Goal: Understand process/instructions: Learn how to perform a task or action

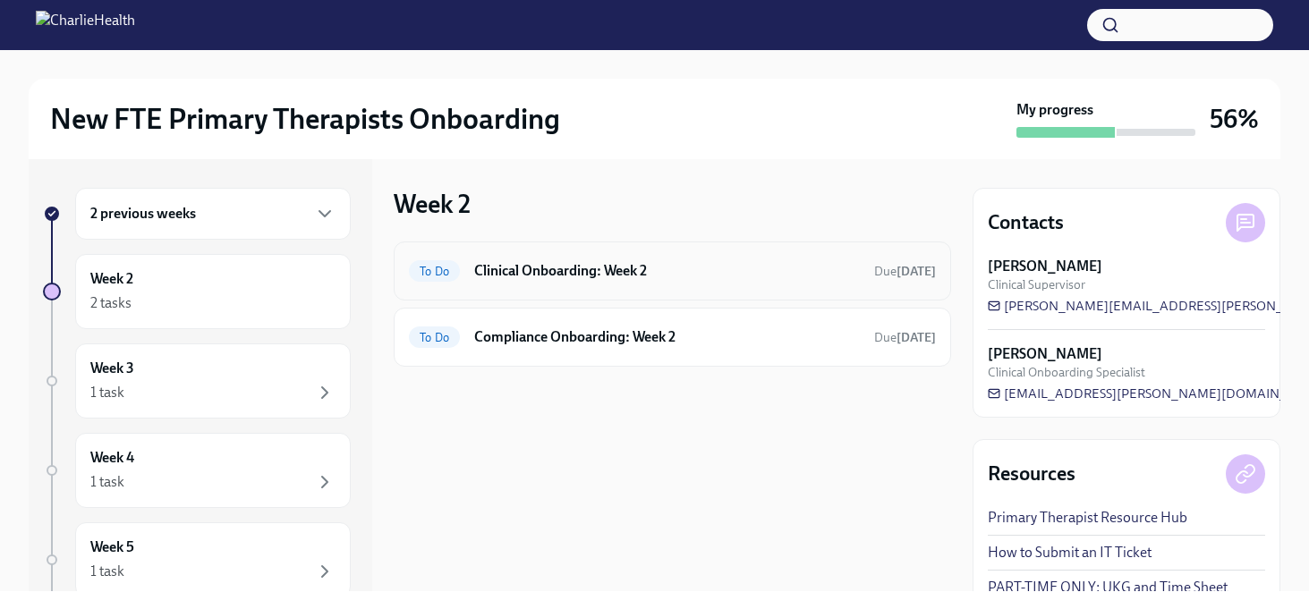
click at [587, 263] on h6 "Clinical Onboarding: Week 2" at bounding box center [667, 271] width 386 height 20
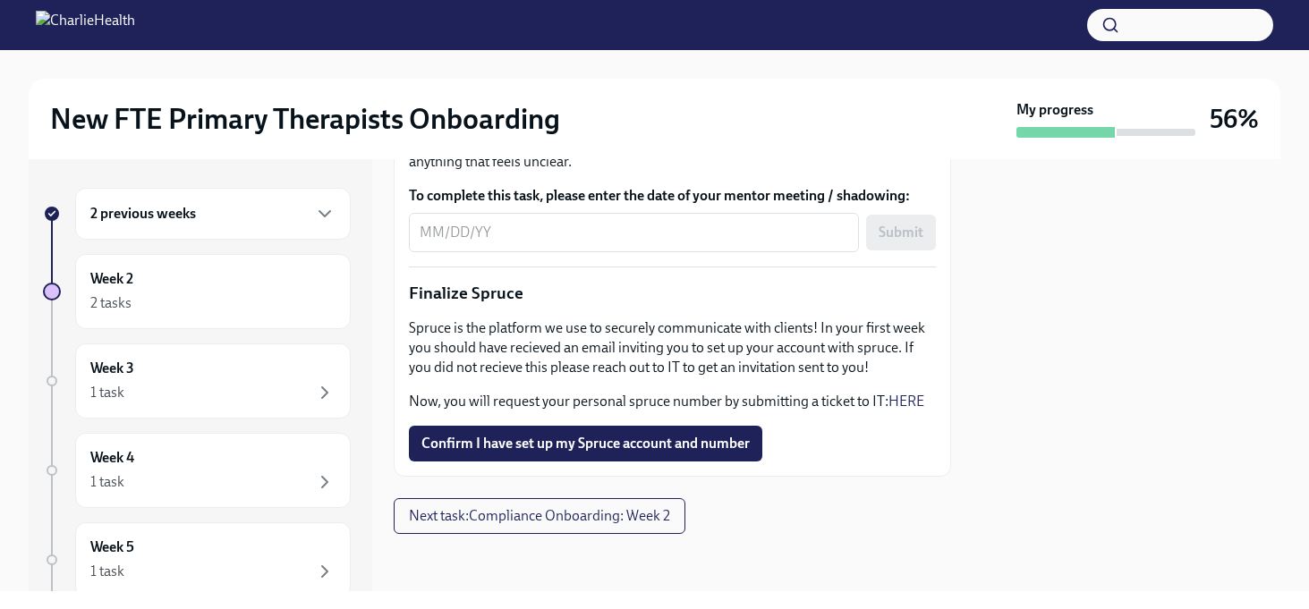
scroll to position [2231, 0]
click at [521, 520] on span "Next task : Compliance Onboarding: Week 2" at bounding box center [539, 516] width 261 height 18
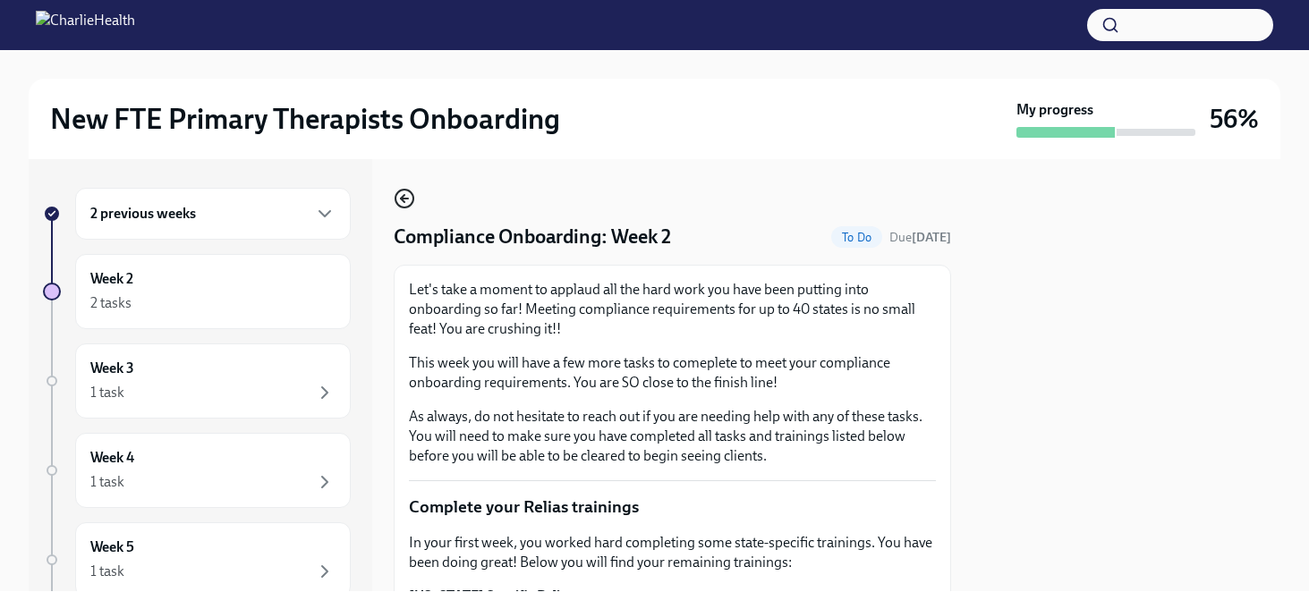
click at [403, 199] on icon "button" at bounding box center [404, 199] width 7 height 0
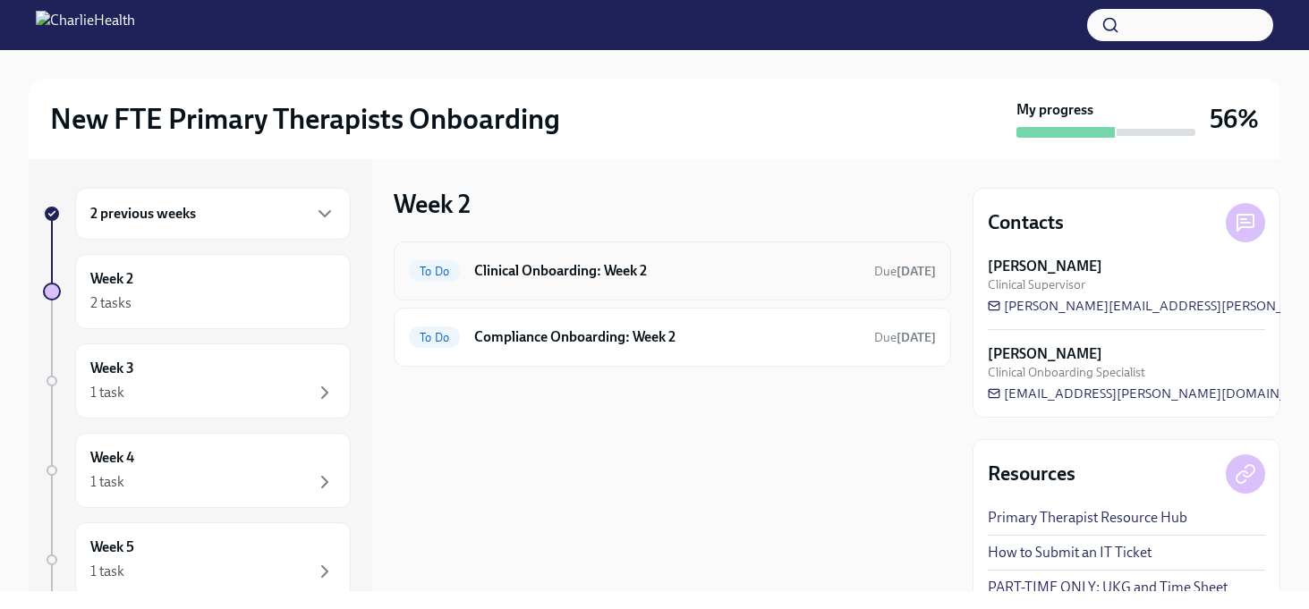
click at [580, 272] on h6 "Clinical Onboarding: Week 2" at bounding box center [667, 271] width 386 height 20
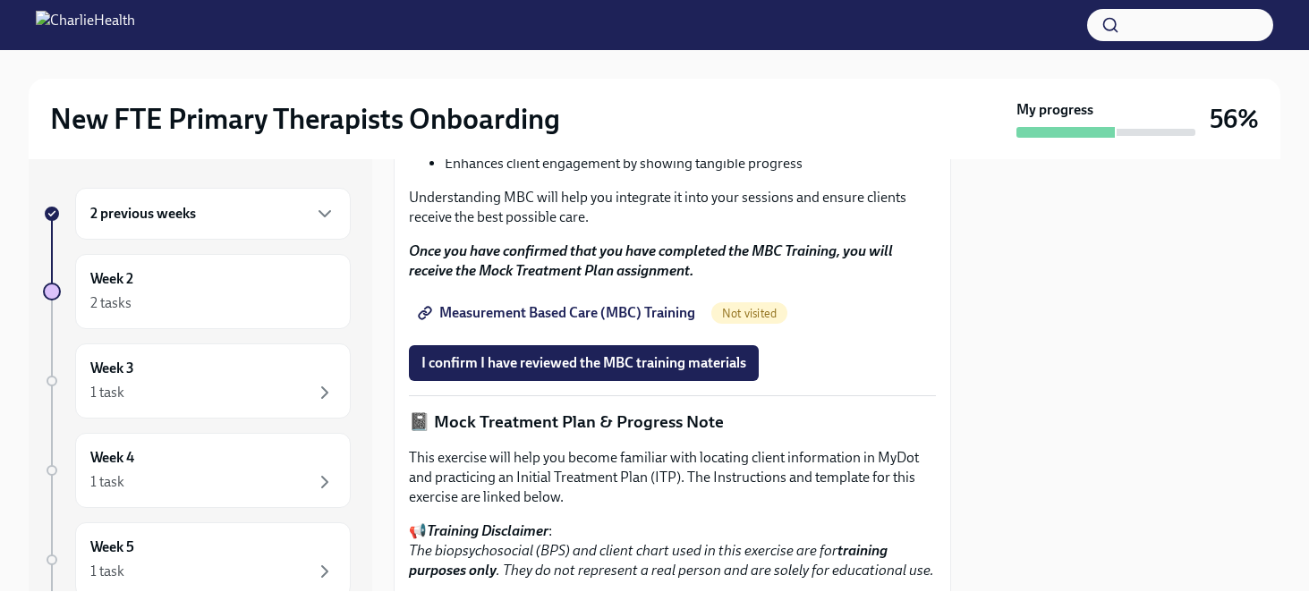
scroll to position [1021, 0]
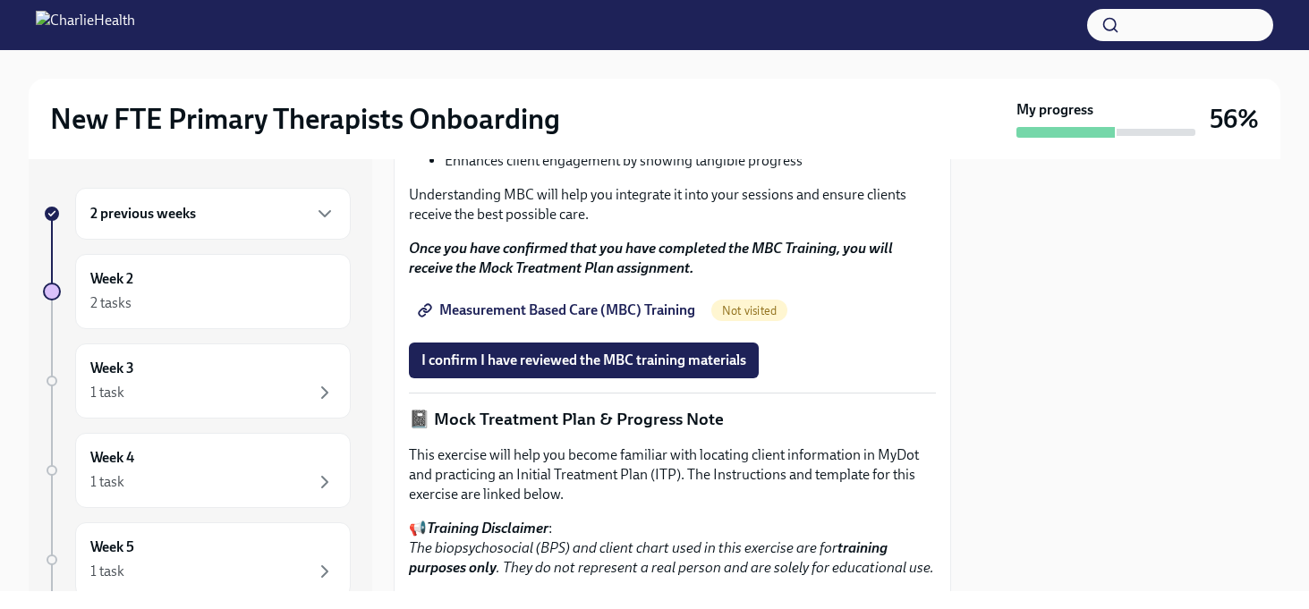
drag, startPoint x: 578, startPoint y: 267, endPoint x: 558, endPoint y: 307, distance: 44.8
click at [558, 278] on div "As you continue your onboarding, take some time to learn about Measurement-Base…" at bounding box center [672, 114] width 527 height 327
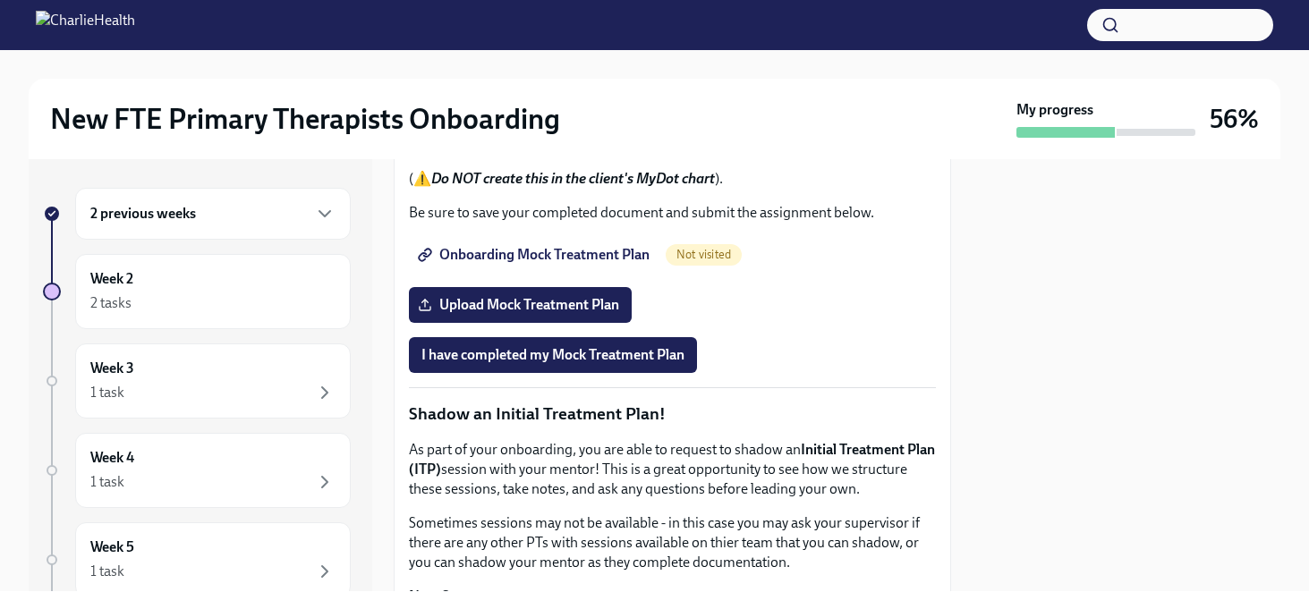
scroll to position [1479, 0]
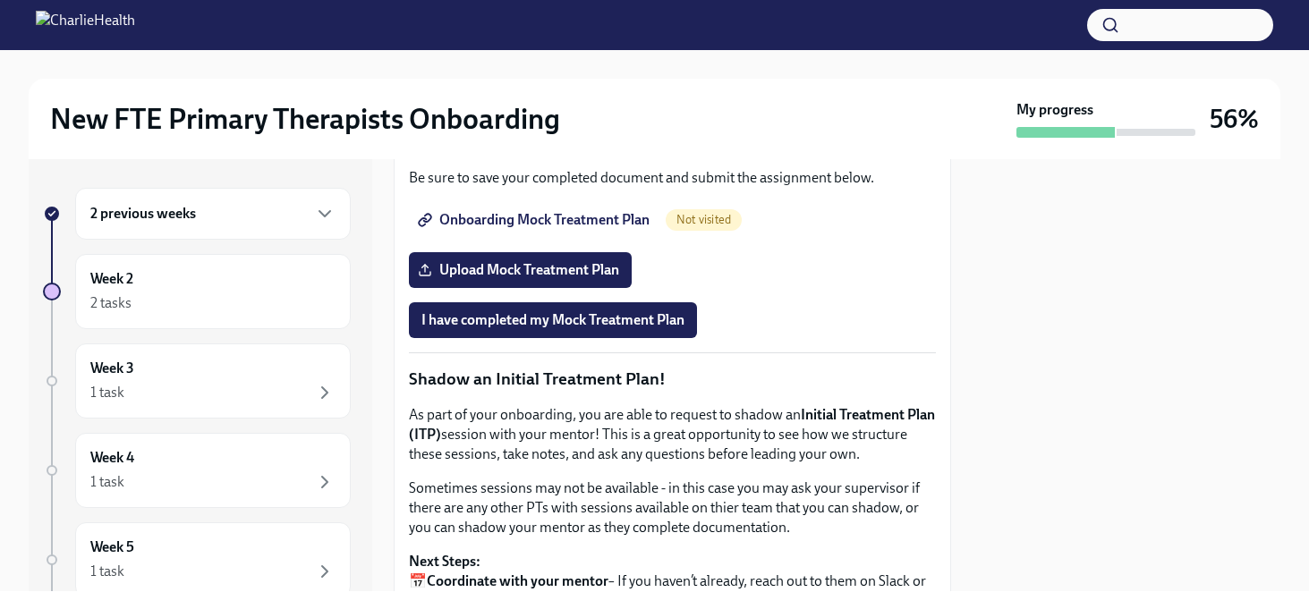
click at [574, 47] on p "This exercise will help you become familiar with locating client information in…" at bounding box center [672, 16] width 527 height 59
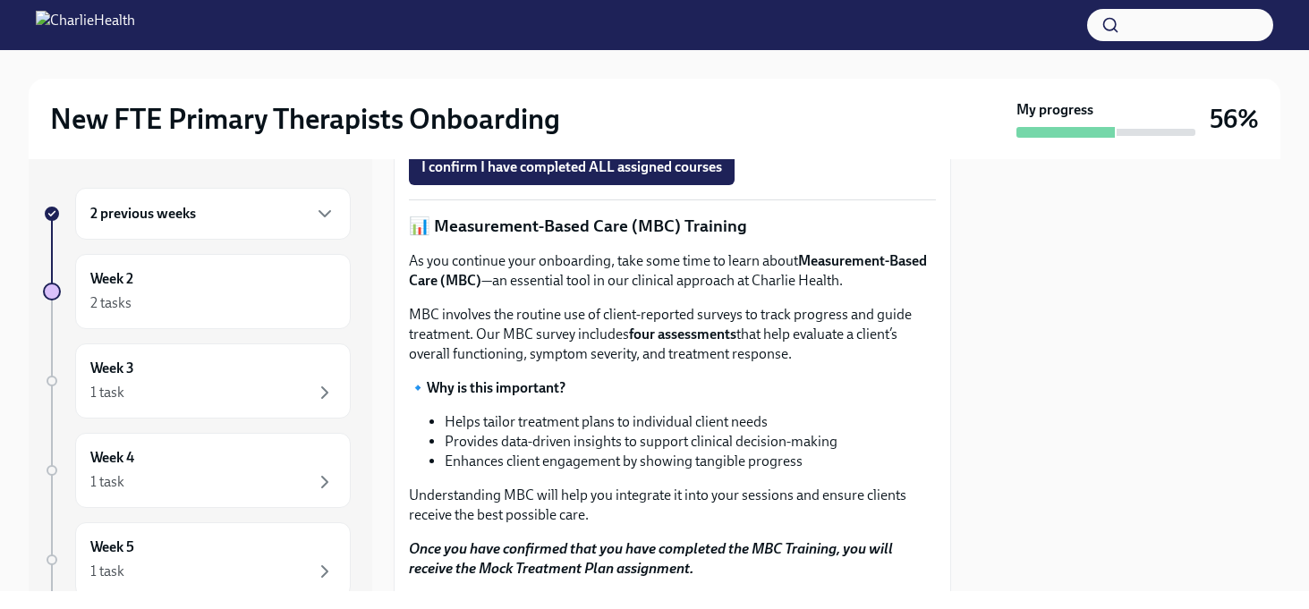
scroll to position [758, 0]
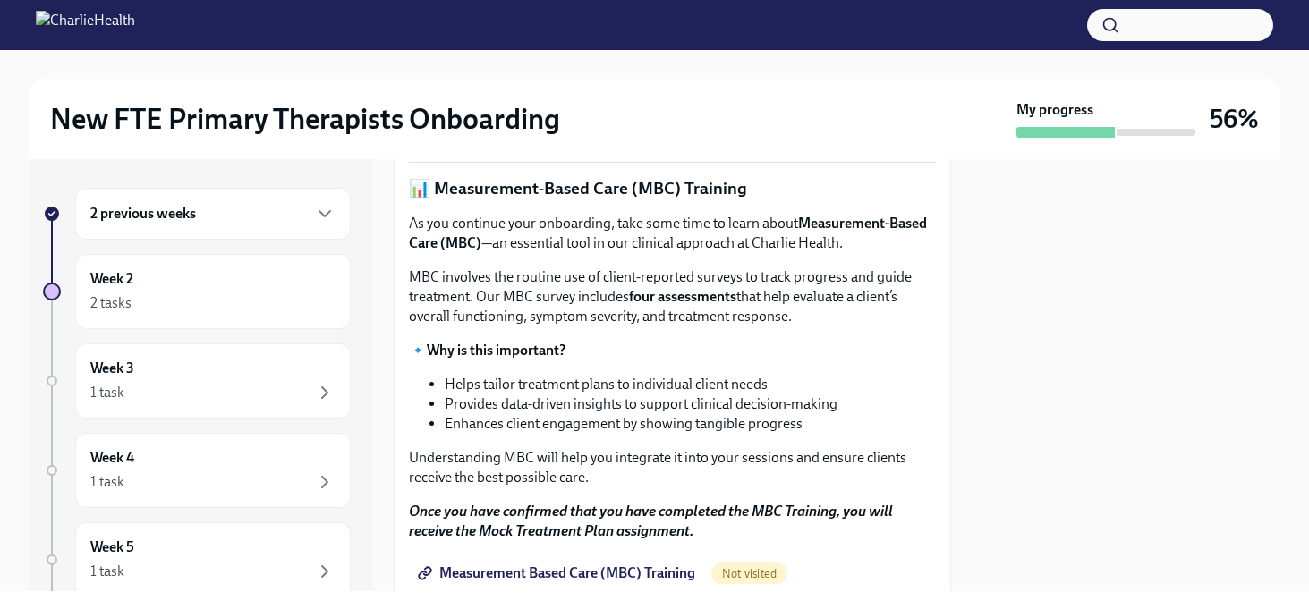
click at [550, 96] on strong "Access Your Docebo Training Here!" at bounding box center [535, 87] width 216 height 17
